Goal: Task Accomplishment & Management: Use online tool/utility

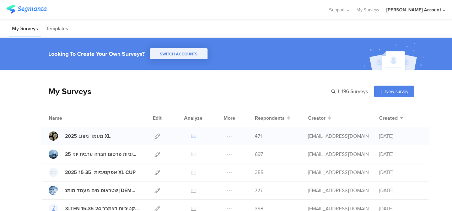
click at [191, 137] on icon at bounding box center [193, 136] width 5 height 5
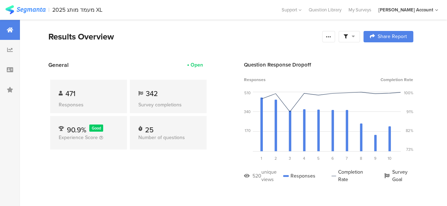
click at [360, 36] on div at bounding box center [348, 36] width 21 height 11
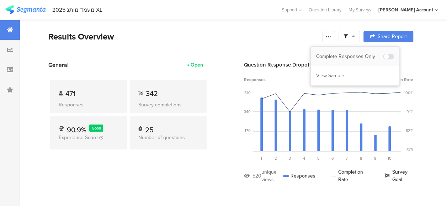
click at [359, 55] on div "Complete Responses Only" at bounding box center [349, 56] width 67 height 7
click at [245, 37] on div "Results Overview" at bounding box center [183, 36] width 270 height 13
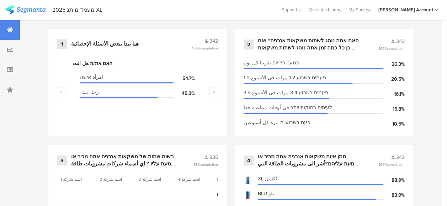
scroll to position [391, 0]
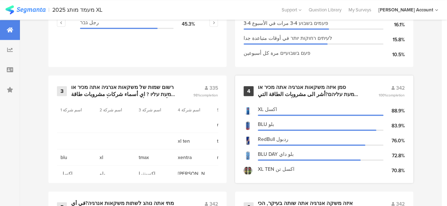
click at [287, 93] on div "סמן איזה משקאות אנרגיה אתה מכיר או שמעת עליהם?أشر الى مشروبات الطاقة التي تعرفه…" at bounding box center [309, 91] width 103 height 14
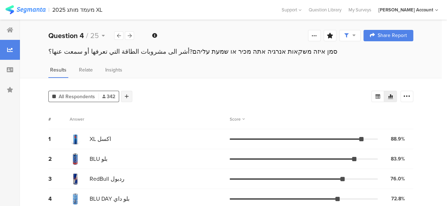
click at [129, 98] on div at bounding box center [126, 96] width 11 height 11
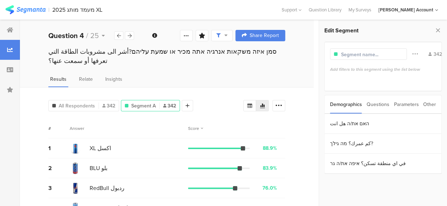
click at [406, 104] on div "Parameters" at bounding box center [406, 104] width 25 height 18
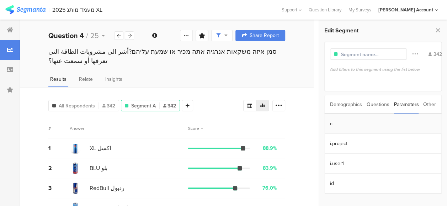
click at [331, 123] on section "c" at bounding box center [383, 124] width 117 height 20
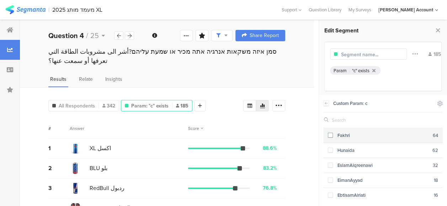
click at [329, 136] on span at bounding box center [330, 135] width 5 height 5
click at [330, 135] on span at bounding box center [330, 135] width 5 height 5
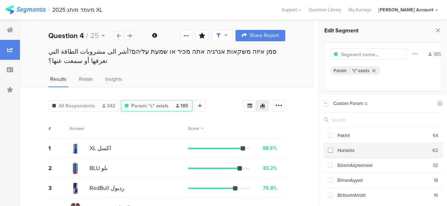
click at [330, 151] on span at bounding box center [330, 150] width 5 height 5
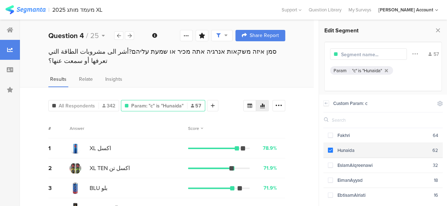
click at [330, 151] on span at bounding box center [330, 150] width 5 height 5
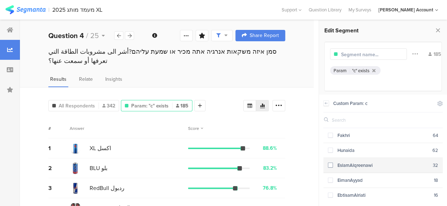
click at [330, 166] on span at bounding box center [330, 164] width 5 height 5
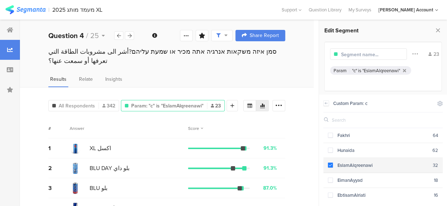
click at [330, 164] on span at bounding box center [330, 164] width 5 height 5
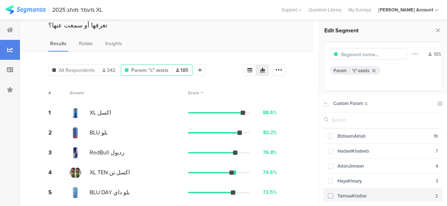
scroll to position [53, 0]
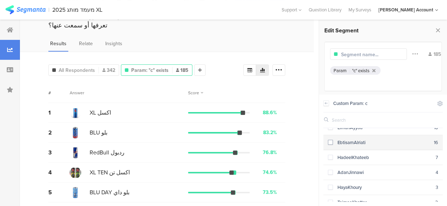
click at [329, 141] on span at bounding box center [330, 142] width 5 height 5
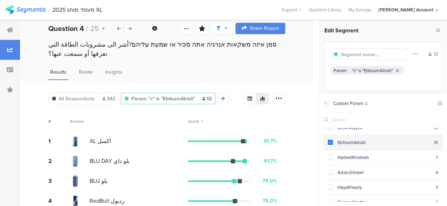
scroll to position [36, 0]
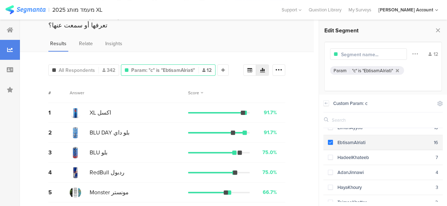
click at [329, 141] on span at bounding box center [330, 142] width 5 height 5
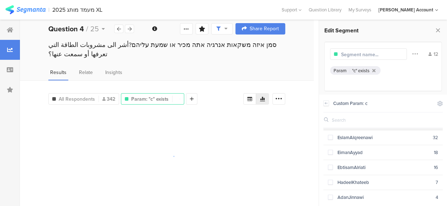
scroll to position [0, 0]
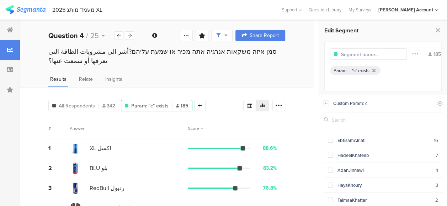
scroll to position [88, 0]
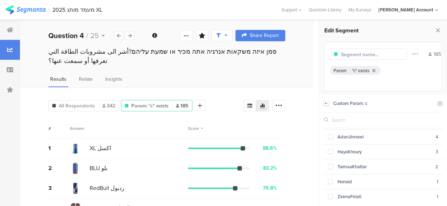
click at [325, 102] on icon at bounding box center [326, 103] width 2 height 2
